Goal: Information Seeking & Learning: Find specific fact

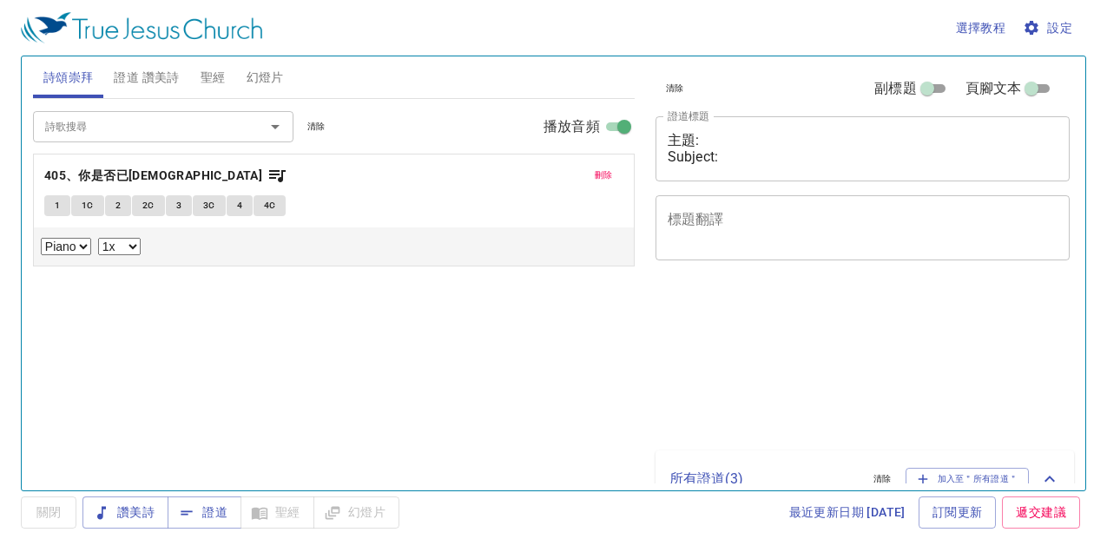
select select "1"
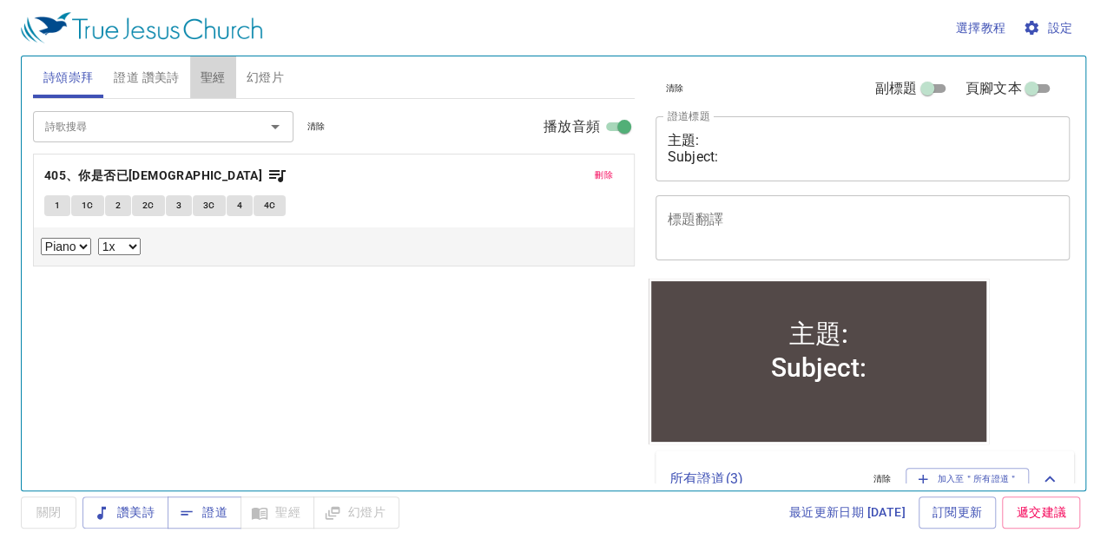
click at [205, 76] on span "聖經" at bounding box center [213, 78] width 25 height 22
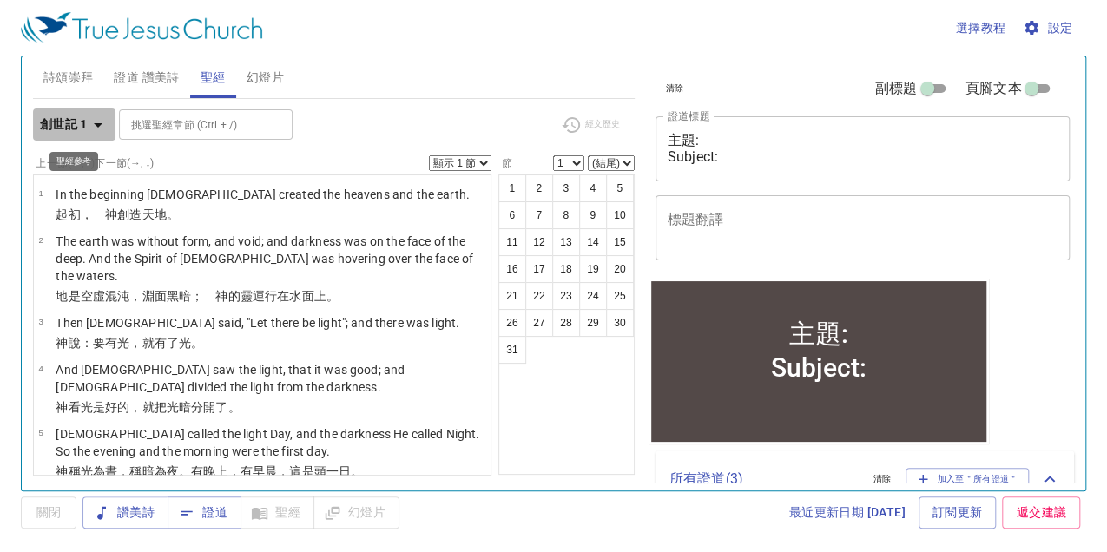
click at [99, 129] on icon "button" at bounding box center [98, 125] width 21 height 21
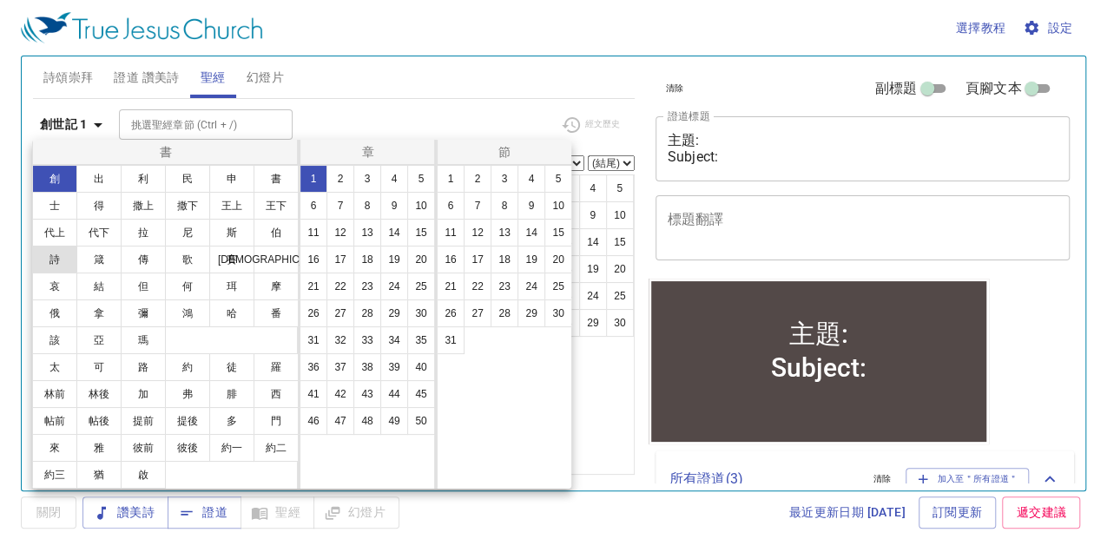
click at [62, 265] on button "詩" at bounding box center [54, 260] width 45 height 28
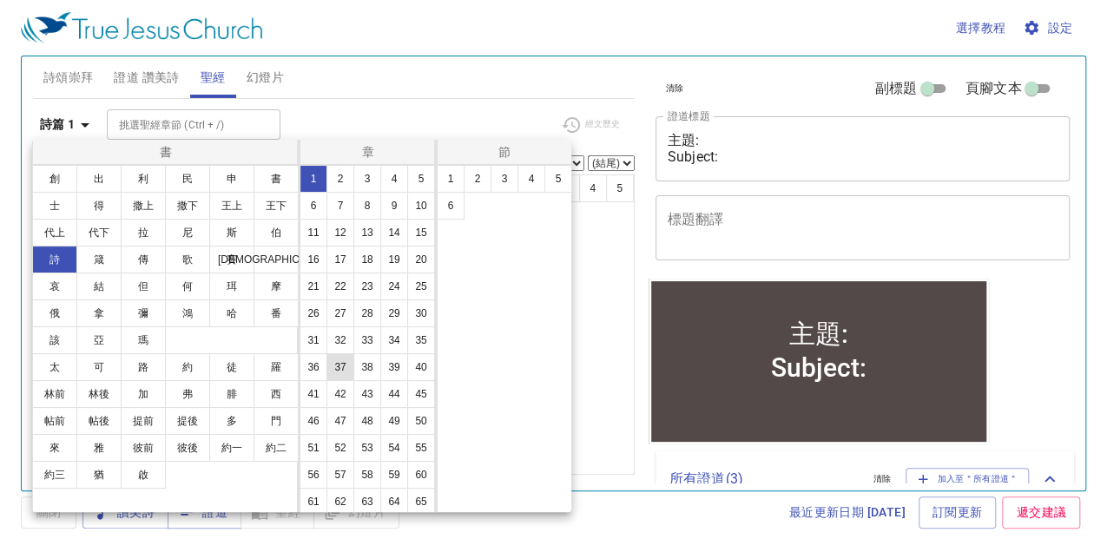
click at [326, 381] on button "37" at bounding box center [340, 367] width 28 height 28
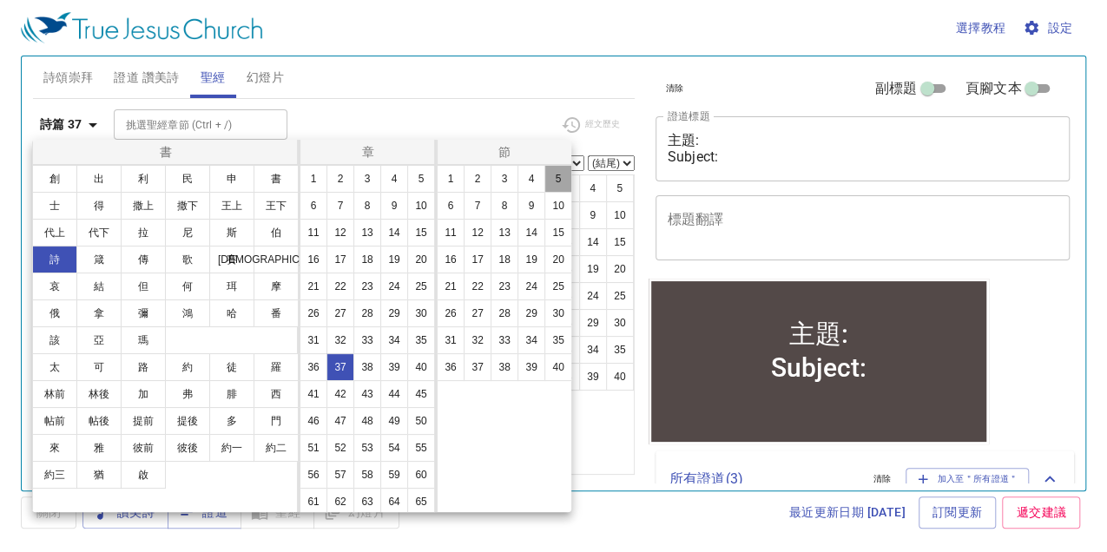
click at [553, 183] on button "5" at bounding box center [558, 179] width 28 height 28
select select "5"
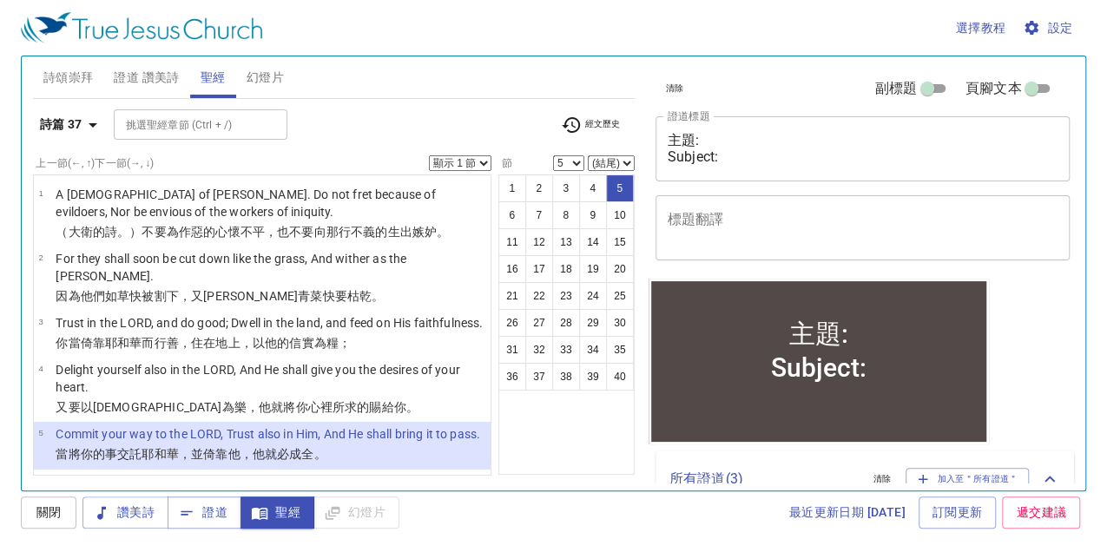
scroll to position [128, 0]
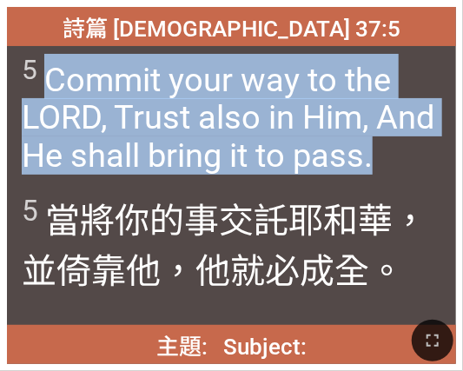
drag, startPoint x: 43, startPoint y: 76, endPoint x: 371, endPoint y: 157, distance: 337.3
click at [371, 157] on span "5 Commit your way to the LORD, Trust also in Him, And He shall bring it to pass." at bounding box center [231, 115] width 419 height 122
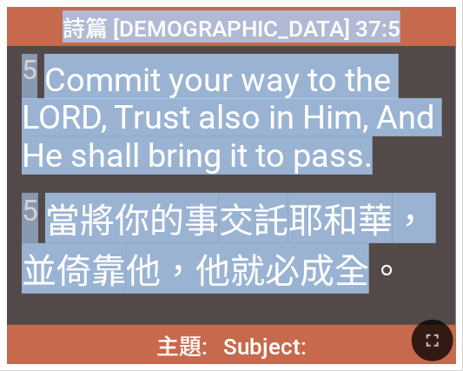
drag, startPoint x: 148, startPoint y: 28, endPoint x: 368, endPoint y: 272, distance: 328.8
click at [368, 272] on div "詩篇 [DEMOGRAPHIC_DATA] 37:5 詩篇 [DEMOGRAPHIC_DATA] 37:5 5 Commit your way to the …" at bounding box center [231, 185] width 449 height 357
copy div "詩篇 [DEMOGRAPHIC_DATA] 37:5 詩篇 [DEMOGRAPHIC_DATA] 37:5 5 Commit your way to the …"
